Goal: Navigation & Orientation: Go to known website

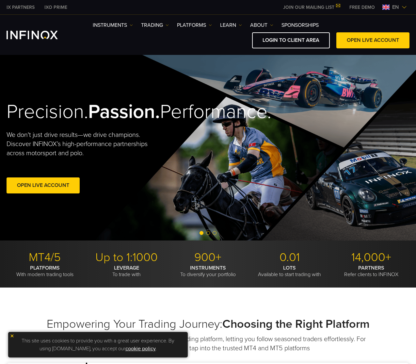
click at [396, 6] on span "en" at bounding box center [396, 7] width 12 height 8
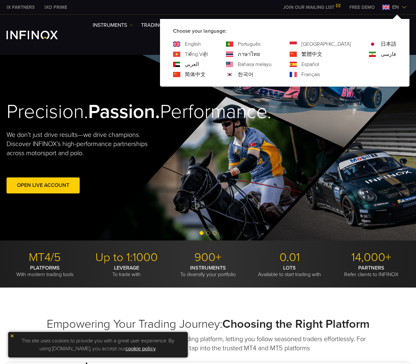
click at [253, 73] on link "한국어" at bounding box center [246, 75] width 16 height 8
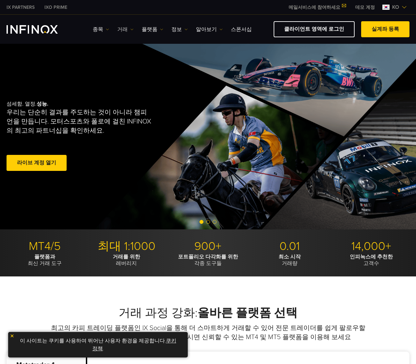
click at [120, 30] on link "거래" at bounding box center [125, 29] width 16 height 8
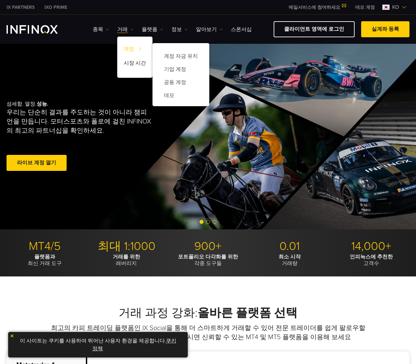
click at [126, 45] on link "계정" at bounding box center [134, 50] width 35 height 14
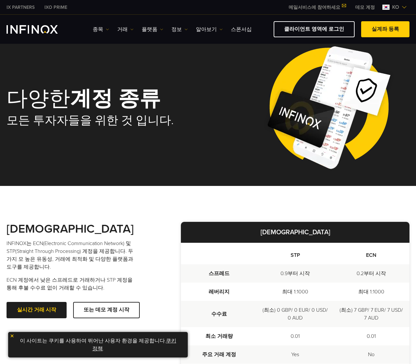
scroll to position [0, 0]
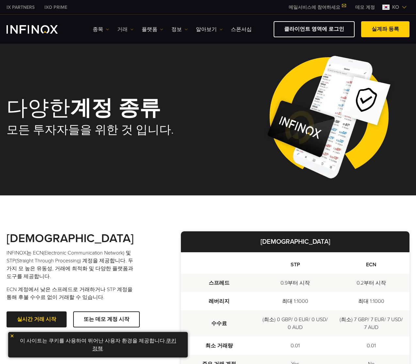
click at [120, 28] on link "거래" at bounding box center [125, 29] width 16 height 8
click at [48, 30] on img "INFINOX Logo" at bounding box center [32, 29] width 51 height 8
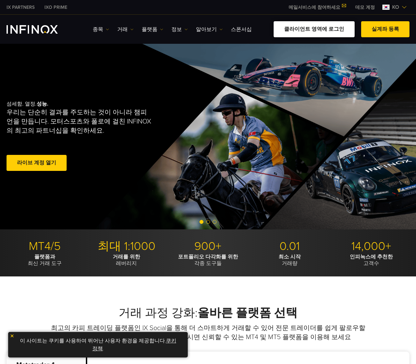
click at [340, 28] on link "클라이언트 영역에 로그인" at bounding box center [314, 29] width 81 height 16
